Goal: Find specific page/section: Find specific page/section

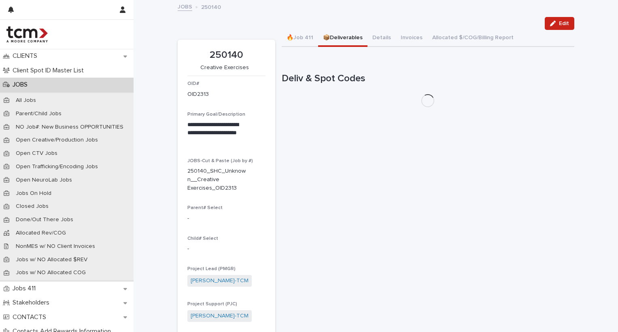
click at [337, 36] on button "📦Deliverables" at bounding box center [342, 38] width 49 height 17
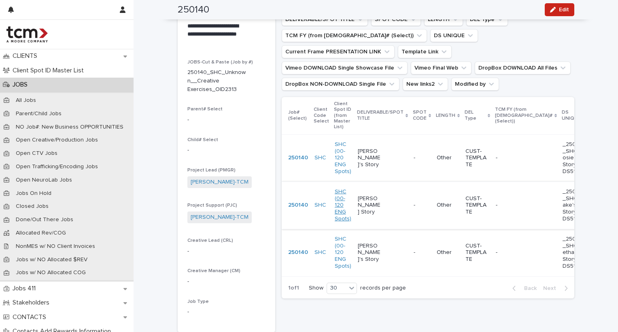
click at [338, 209] on link "SHC (00-120 ENG Spots)" at bounding box center [343, 206] width 17 height 34
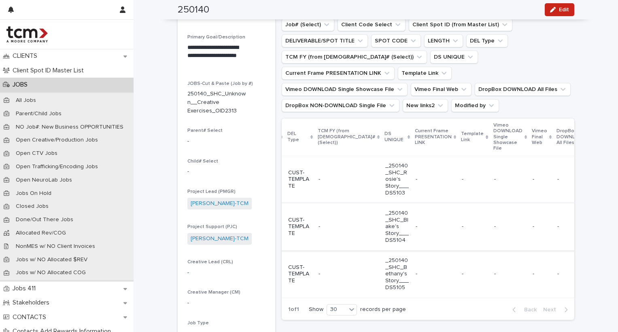
scroll to position [0, 238]
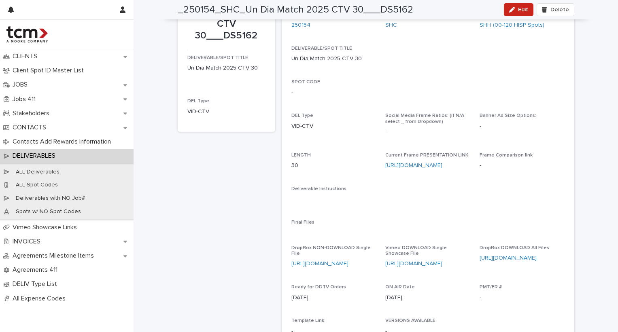
scroll to position [29, 0]
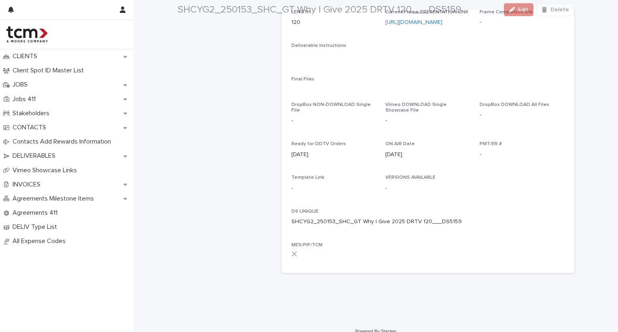
scroll to position [208, 0]
